Goal: Transaction & Acquisition: Purchase product/service

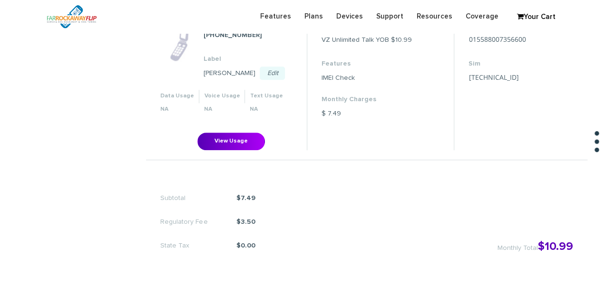
scroll to position [333, 0]
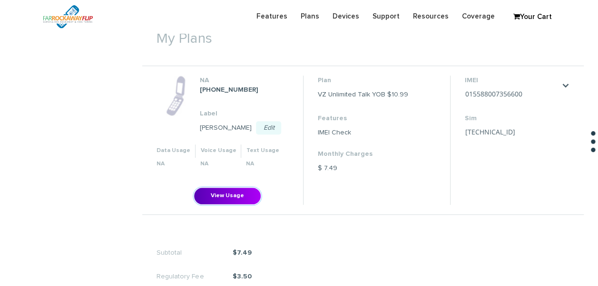
click at [223, 189] on button "View Usage" at bounding box center [227, 196] width 68 height 18
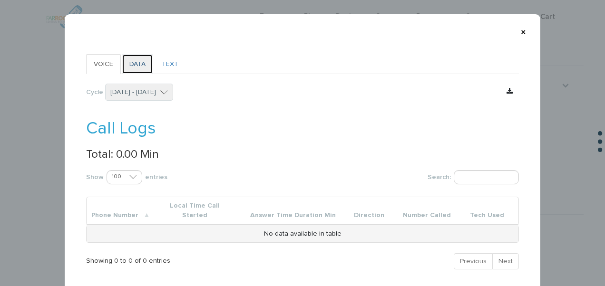
click at [141, 64] on link "DATA" at bounding box center [137, 64] width 31 height 20
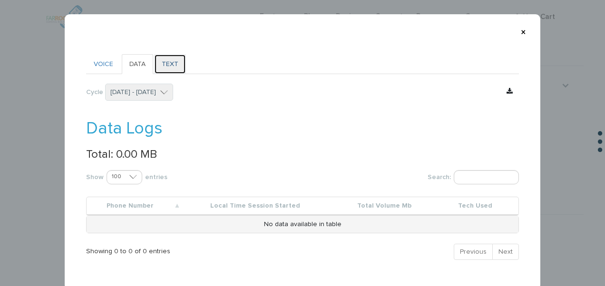
click at [160, 64] on link "TEXT" at bounding box center [170, 64] width 32 height 20
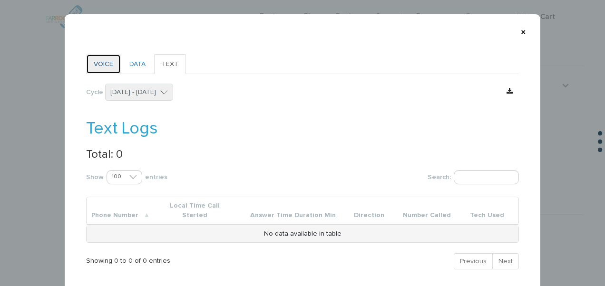
click at [99, 63] on link "VOICE" at bounding box center [103, 64] width 35 height 20
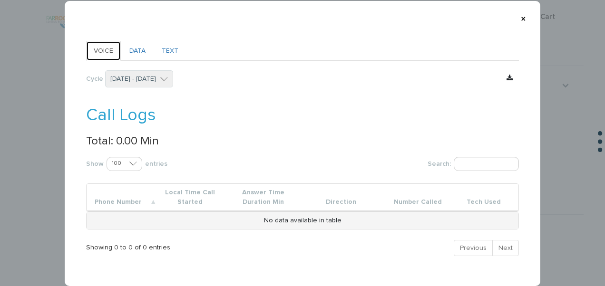
scroll to position [26, 0]
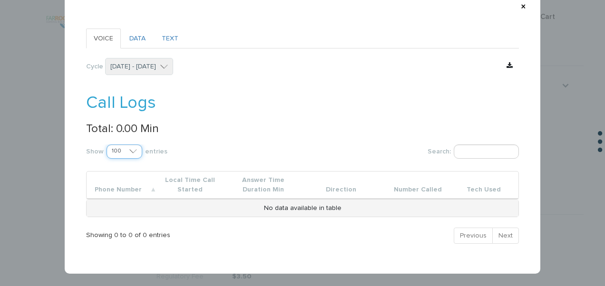
click at [120, 150] on select "100 250 500" at bounding box center [124, 152] width 36 height 14
select select "250"
click at [106, 145] on select "100 250 500" at bounding box center [124, 152] width 36 height 14
click at [152, 64] on select "06/01/2025 - 06/30/2025 07/01/2025 - 07/31/2025 08/01/2025 - 08/31/2025 09/01/2…" at bounding box center [139, 66] width 68 height 17
select select "202508"
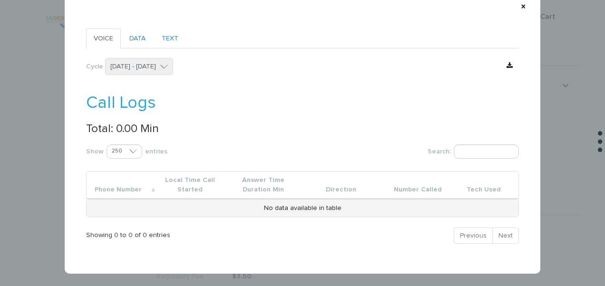
click at [105, 75] on select "06/01/2025 - 06/30/2025 07/01/2025 - 07/31/2025 08/01/2025 - 08/31/2025 09/01/2…" at bounding box center [139, 66] width 68 height 17
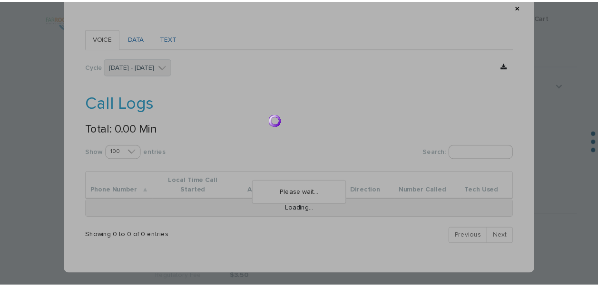
scroll to position [0, 0]
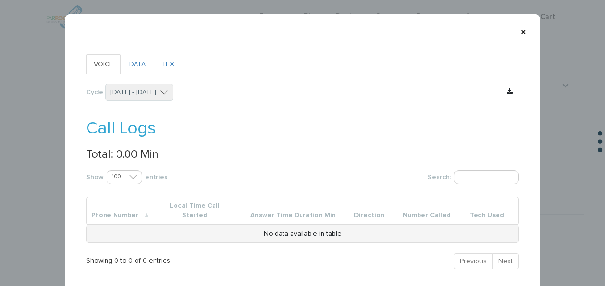
click at [384, 210] on th "Direction" at bounding box center [374, 211] width 48 height 28
click at [336, 207] on th "Answer Time Duration Min" at bounding box center [298, 211] width 104 height 28
click at [278, 207] on th "Answer Time Duration Min" at bounding box center [298, 211] width 104 height 28
click at [176, 205] on th "Local Time Call Started" at bounding box center [200, 211] width 92 height 28
click at [143, 205] on th "Phone Number" at bounding box center [120, 211] width 67 height 28
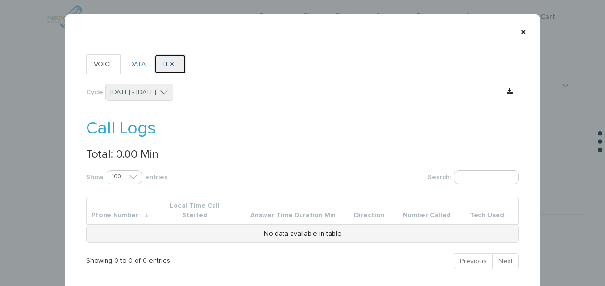
click at [155, 67] on link "TEXT" at bounding box center [170, 64] width 32 height 20
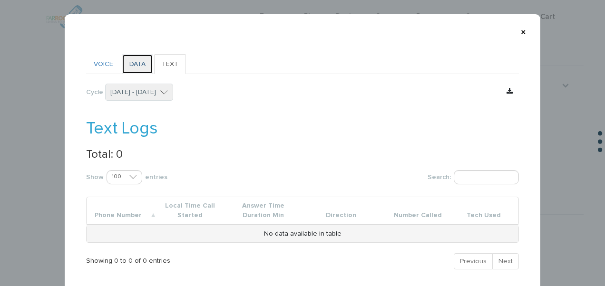
click at [140, 66] on link "DATA" at bounding box center [137, 64] width 31 height 20
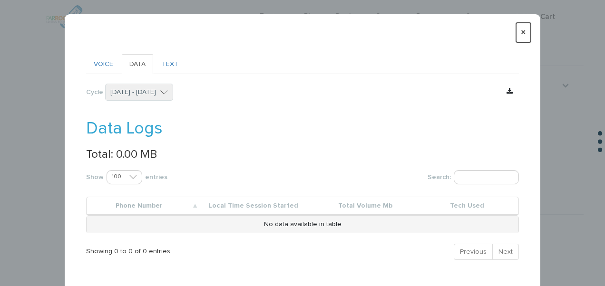
click at [521, 29] on button "×" at bounding box center [523, 32] width 15 height 19
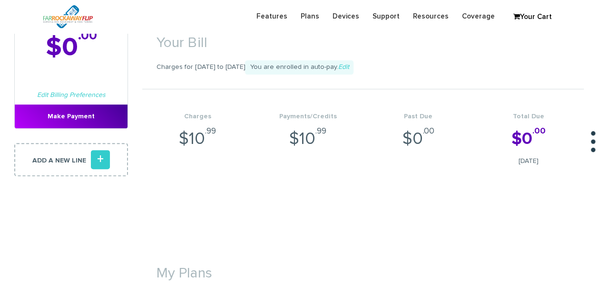
scroll to position [190, 0]
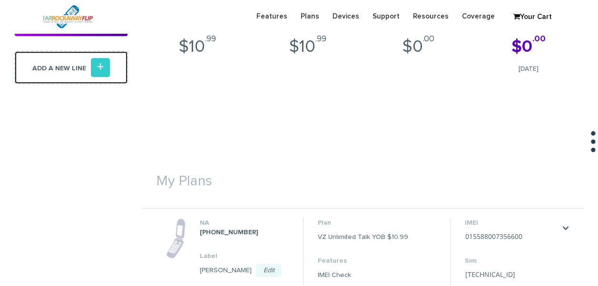
click at [100, 79] on link "Add a new line +" at bounding box center [71, 67] width 114 height 33
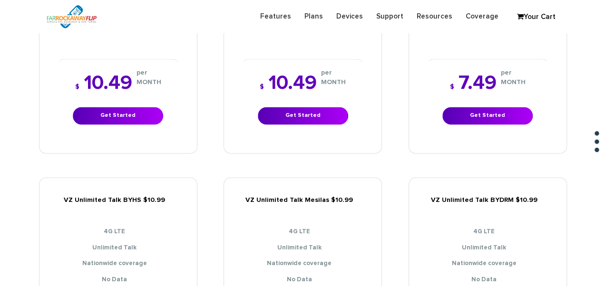
scroll to position [570, 0]
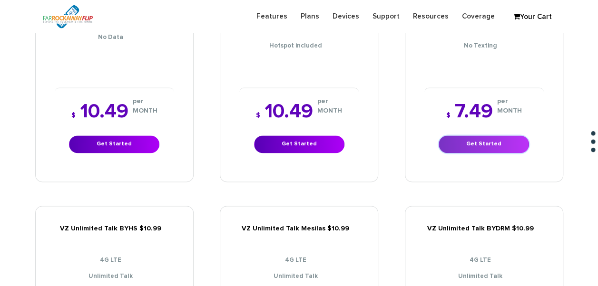
click at [510, 136] on link "Get Started" at bounding box center [483, 144] width 90 height 18
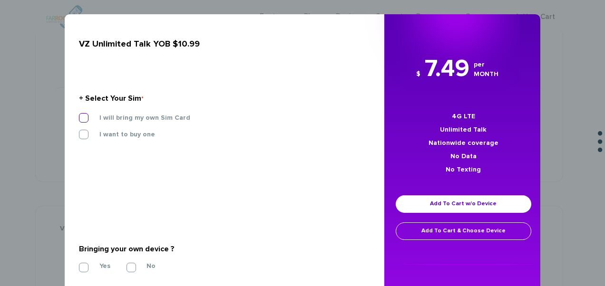
click at [142, 120] on label "I will bring my own Sim Card" at bounding box center [137, 118] width 105 height 9
click at [79, 115] on input "I will bring my own Sim Card" at bounding box center [79, 115] width 0 height 0
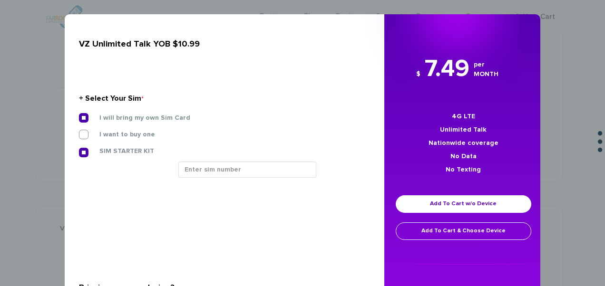
scroll to position [95, 0]
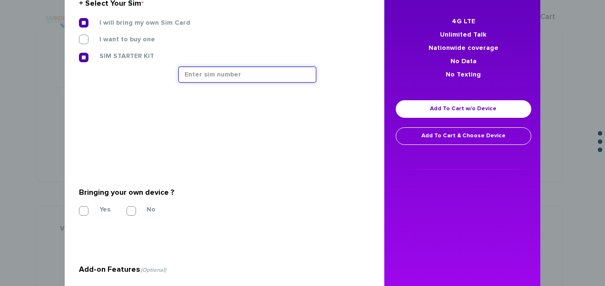
click at [233, 79] on input "text" at bounding box center [247, 75] width 138 height 16
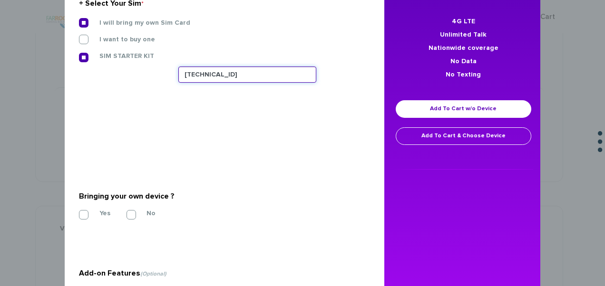
scroll to position [143, 0]
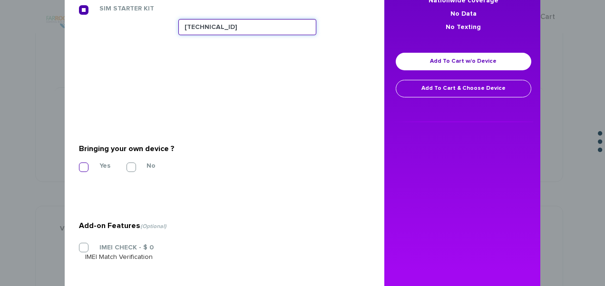
type input "[TECHNICAL_ID]"
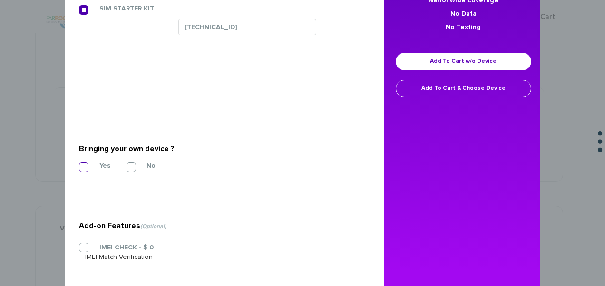
click at [85, 167] on label "Yes" at bounding box center [97, 166] width 25 height 9
click at [79, 164] on input "Yes" at bounding box center [79, 164] width 0 height 0
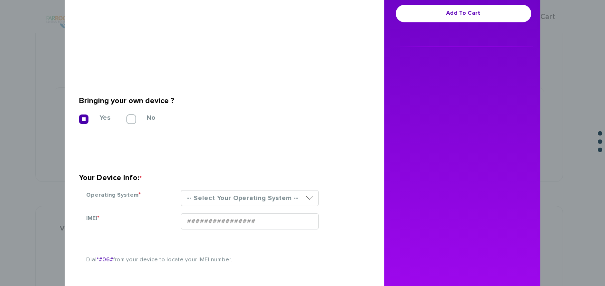
scroll to position [238, 0]
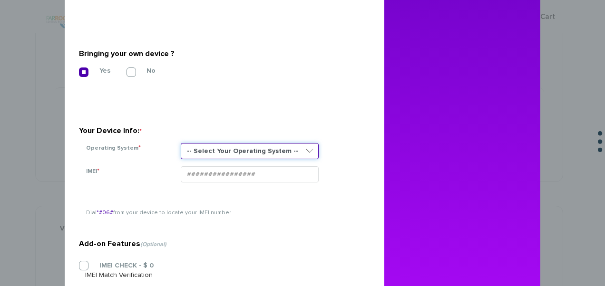
click at [229, 150] on select "-- Select Your Operating System -- ANDROID BLACKBERRY IOS NONE (BASIC PHONE) WI…" at bounding box center [250, 151] width 138 height 16
select select "NONE (BASIC PHONE)"
click at [181, 143] on select "-- Select Your Operating System -- ANDROID BLACKBERRY IOS NONE (BASIC PHONE) WI…" at bounding box center [250, 151] width 138 height 16
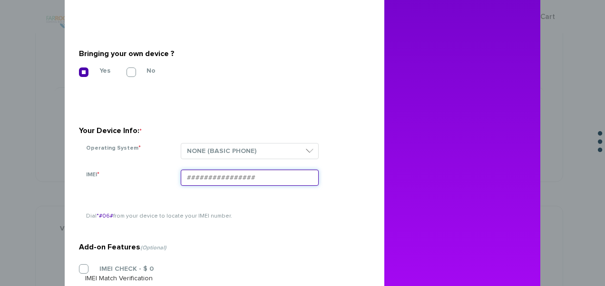
paste input "354834101520991"
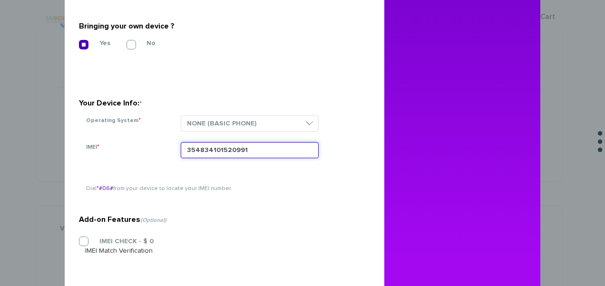
scroll to position [285, 0]
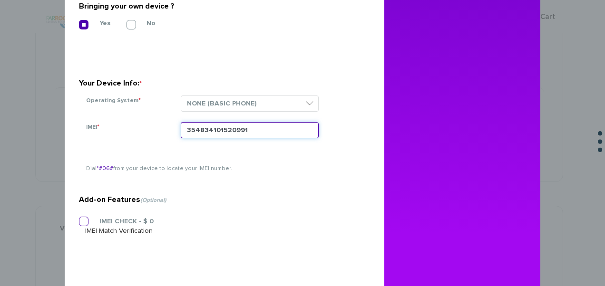
type input "354834101520991"
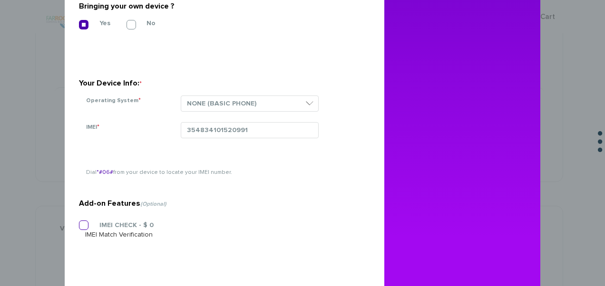
click at [85, 221] on label "IMEI CHECK - $ 0" at bounding box center [119, 225] width 68 height 9
click at [79, 222] on input "IMEI CHECK - $ 0" at bounding box center [79, 222] width 0 height 0
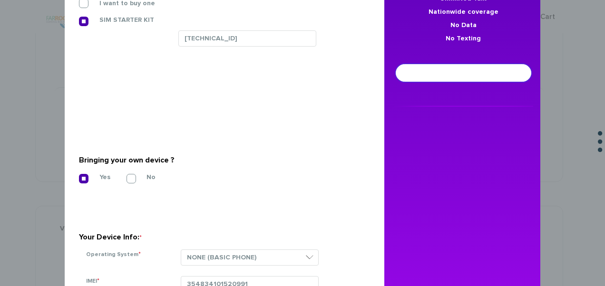
scroll to position [117, 0]
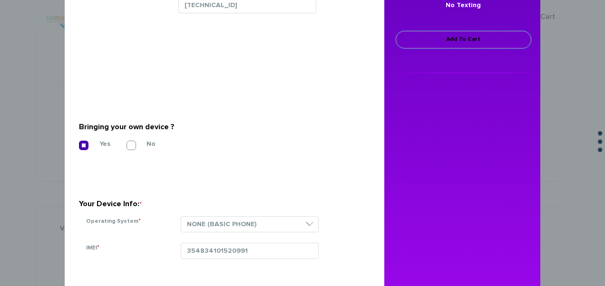
click at [432, 40] on link "Add To Cart" at bounding box center [463, 40] width 135 height 18
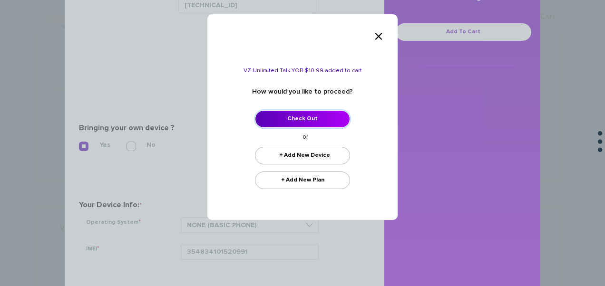
click at [325, 119] on link "Check Out" at bounding box center [302, 119] width 95 height 18
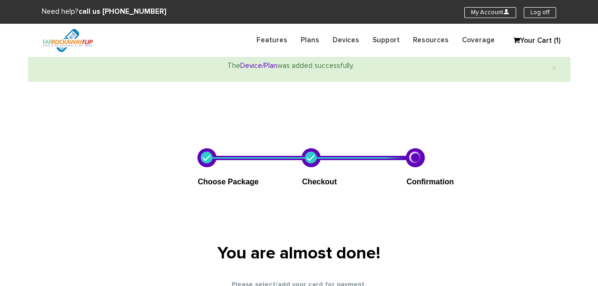
select select "NY"
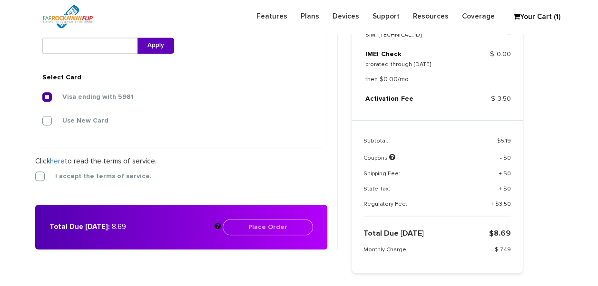
scroll to position [389, 0]
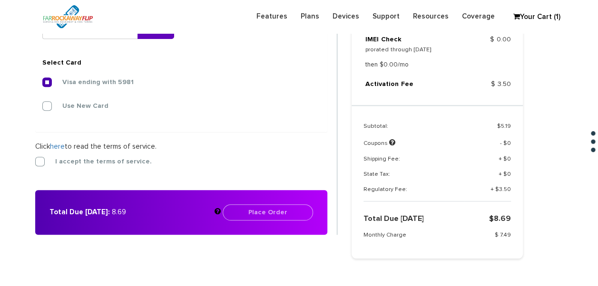
click at [33, 162] on div "1. Shipping Info First Name * leah Last Name * davis Address 1 * 1463 gateway b…" at bounding box center [186, 77] width 316 height 362
click at [41, 163] on label "I accept the terms of service." at bounding box center [96, 161] width 111 height 9
click at [35, 159] on input "I accept the terms of service." at bounding box center [35, 159] width 0 height 0
click at [243, 208] on button "Place Order" at bounding box center [267, 212] width 90 height 16
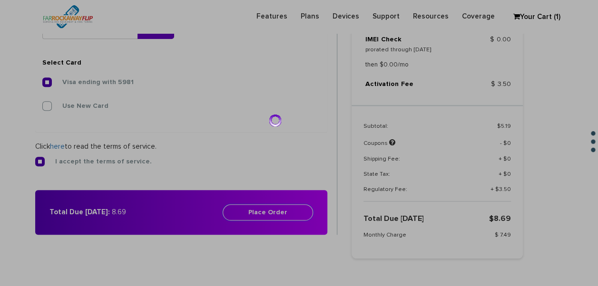
scroll to position [280, 0]
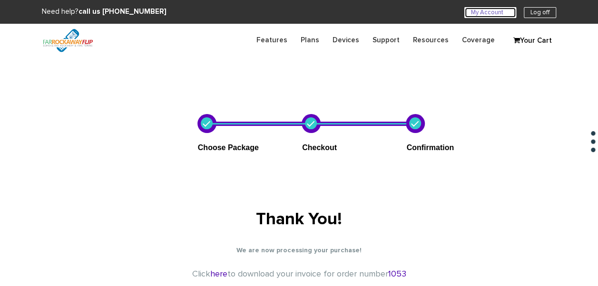
click at [492, 13] on link "My Account U" at bounding box center [490, 12] width 52 height 11
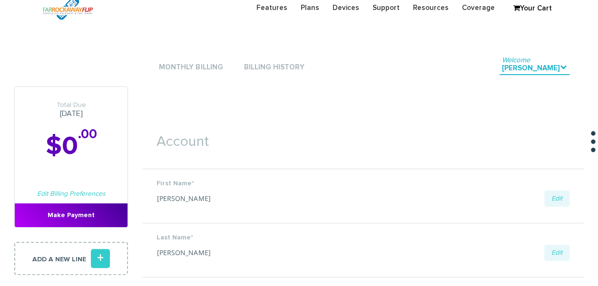
scroll to position [48, 0]
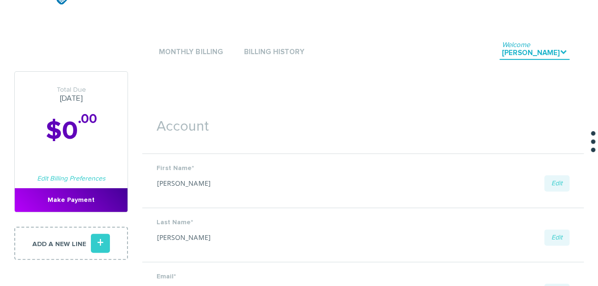
click at [148, 53] on ul "Monthly Billing Billing History Welcome [PERSON_NAME] ." at bounding box center [355, 52] width 455 height 29
click at [162, 48] on link "Monthly Billing" at bounding box center [190, 52] width 68 height 13
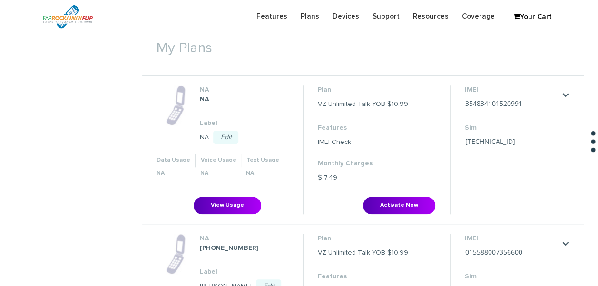
scroll to position [333, 0]
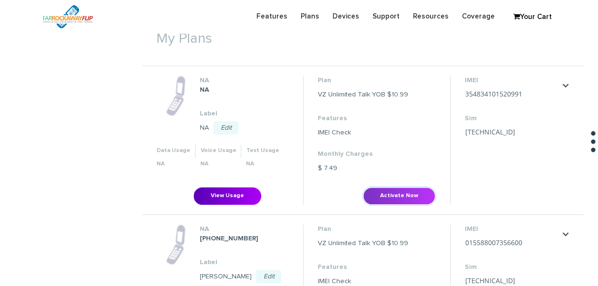
click at [408, 189] on button "Activate Now" at bounding box center [399, 196] width 72 height 18
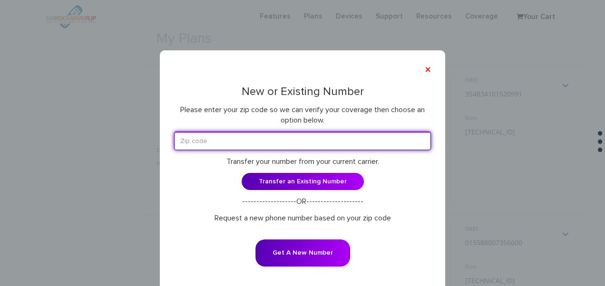
click at [222, 137] on input "text" at bounding box center [302, 141] width 257 height 19
type input "11516"
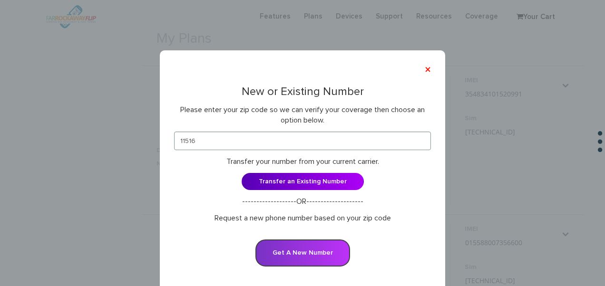
click at [306, 245] on button "Get A New Number" at bounding box center [302, 253] width 95 height 27
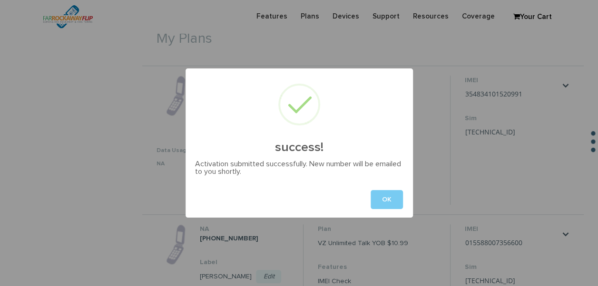
click at [382, 192] on button "OK" at bounding box center [386, 199] width 32 height 19
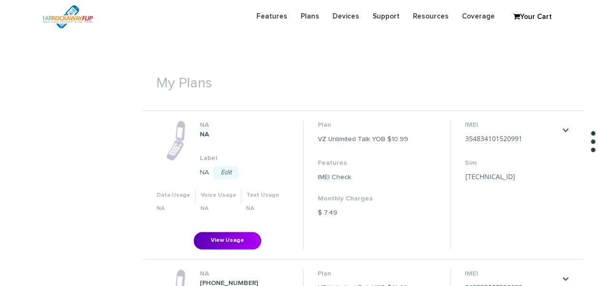
scroll to position [380, 0]
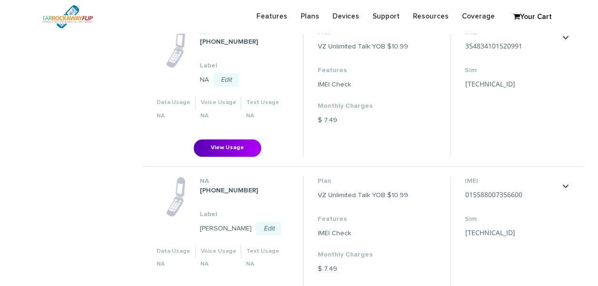
scroll to position [366, 0]
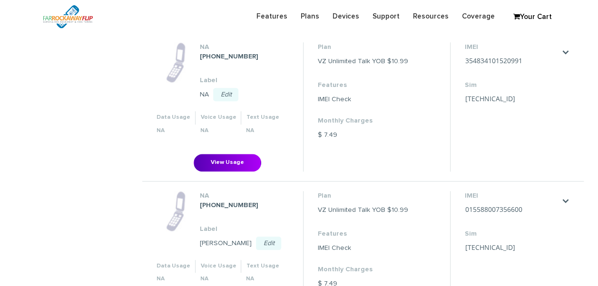
click at [220, 95] on link "Edit" at bounding box center [225, 94] width 25 height 13
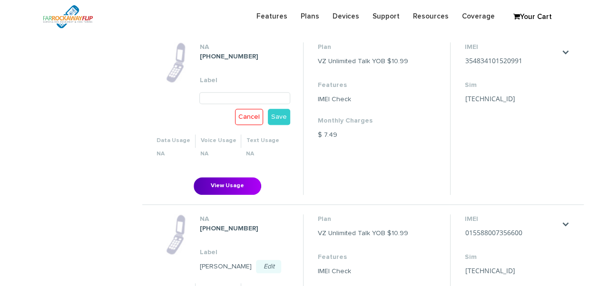
click at [230, 100] on input "text" at bounding box center [244, 98] width 90 height 12
type input "Shira"
click at [284, 114] on link "Save" at bounding box center [279, 117] width 22 height 16
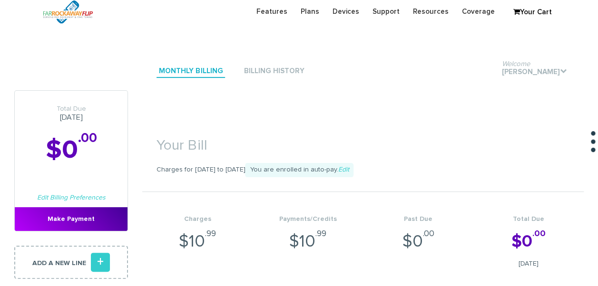
scroll to position [0, 0]
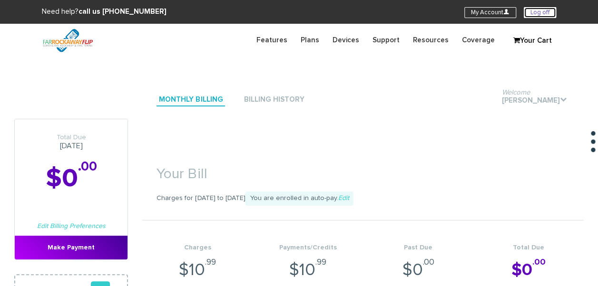
click at [539, 10] on link "Log off" at bounding box center [539, 12] width 32 height 11
click at [544, 10] on link "Log off" at bounding box center [539, 12] width 32 height 11
